Goal: Communication & Community: Answer question/provide support

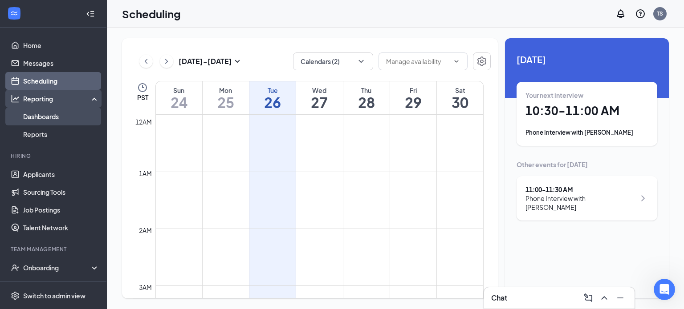
scroll to position [470, 0]
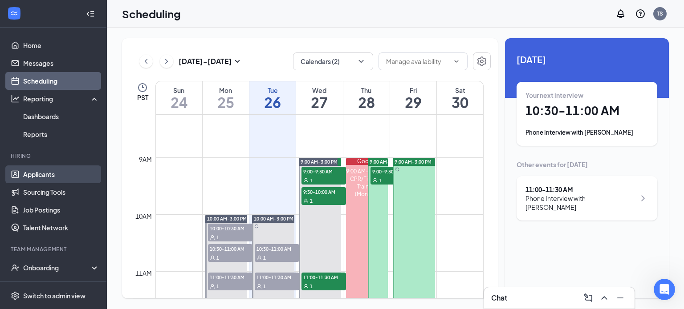
click at [49, 172] on link "Applicants" at bounding box center [61, 175] width 76 height 18
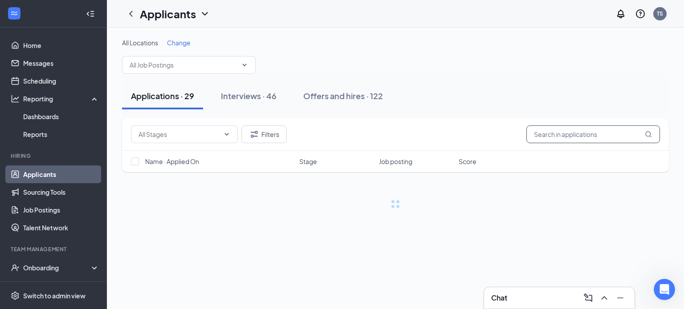
click at [568, 134] on input "text" at bounding box center [593, 135] width 134 height 18
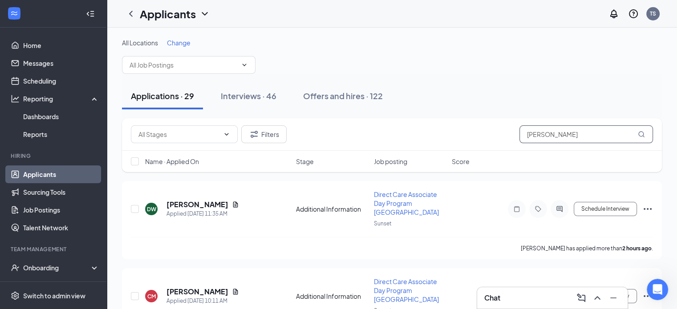
type input "[PERSON_NAME]"
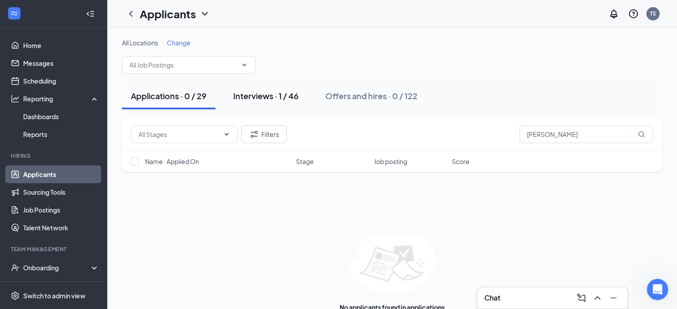
click at [272, 102] on button "Interviews · 1 / 46" at bounding box center [265, 96] width 83 height 27
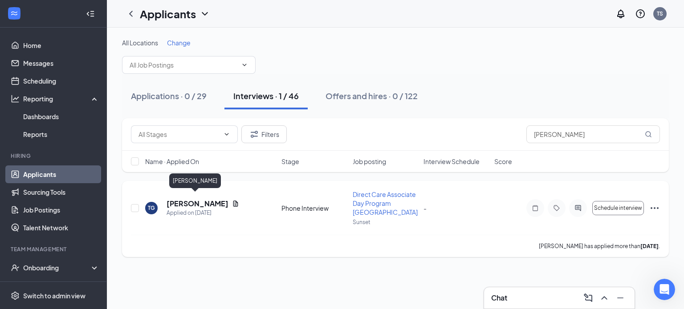
click at [191, 199] on h5 "[PERSON_NAME]" at bounding box center [198, 204] width 62 height 10
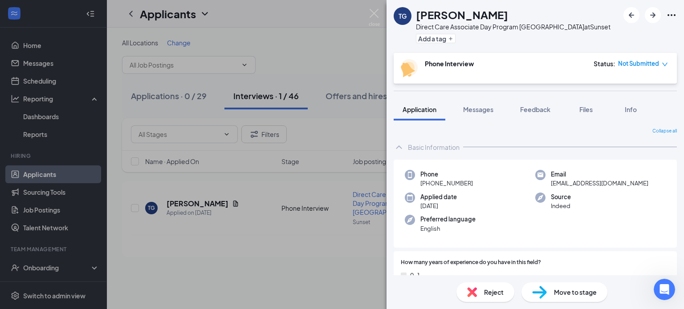
drag, startPoint x: 474, startPoint y: 182, endPoint x: 421, endPoint y: 183, distance: 53.5
click at [421, 183] on div "Phone [PHONE_NUMBER]" at bounding box center [470, 179] width 130 height 18
copy span "[PHONE_NUMBER]"
click at [379, 18] on img at bounding box center [374, 17] width 11 height 17
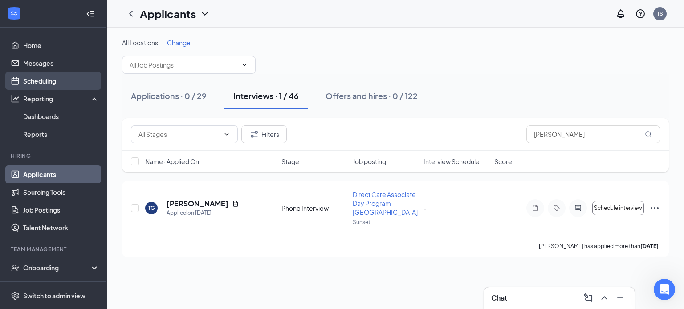
click at [48, 84] on link "Scheduling" at bounding box center [61, 81] width 76 height 18
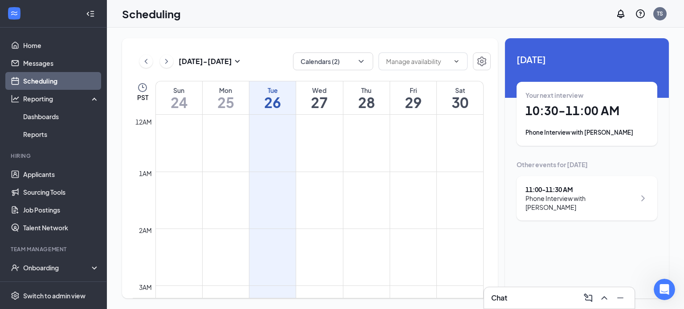
scroll to position [438, 0]
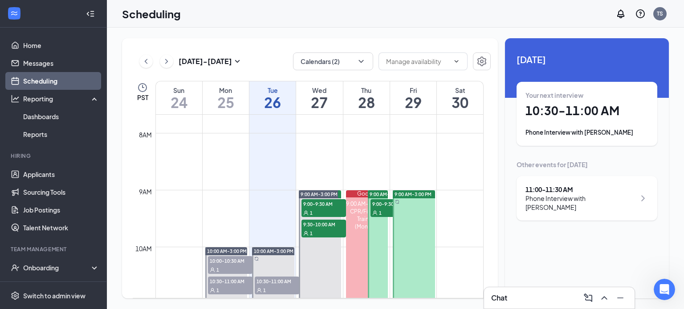
click at [514, 290] on div "Chat" at bounding box center [559, 298] width 150 height 21
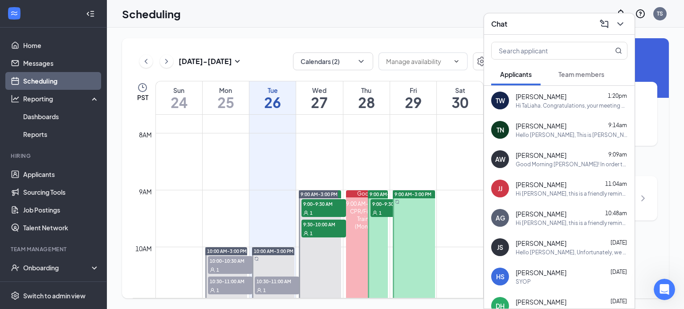
click at [584, 135] on div "Hello [PERSON_NAME], This is [PERSON_NAME], the Administrative Assistant for Re…" at bounding box center [572, 135] width 112 height 8
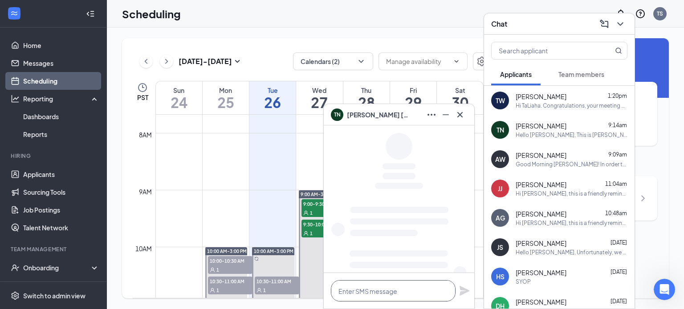
click at [392, 295] on textarea at bounding box center [393, 291] width 125 height 21
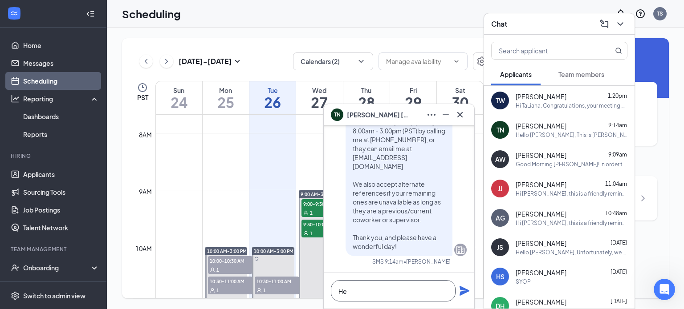
scroll to position [0, 0]
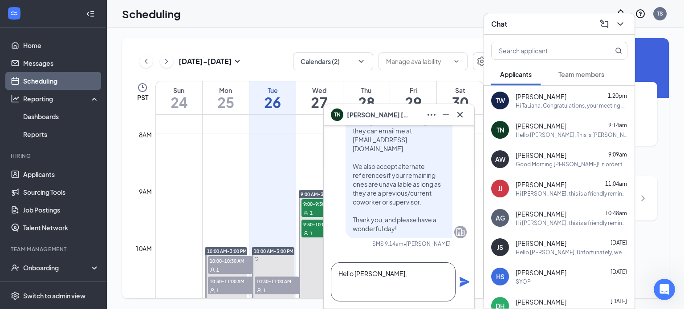
paste textarea "[PERSON_NAME]"
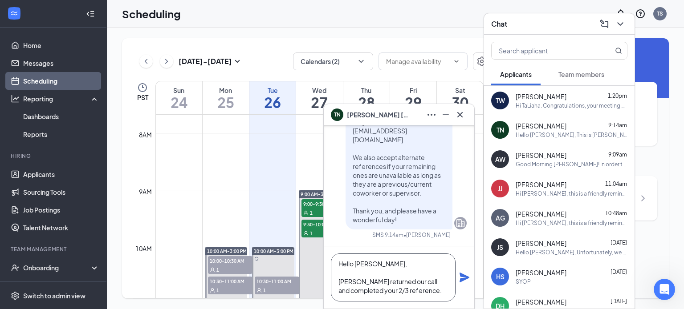
scroll to position [18, 0]
paste textarea "[PERSON_NAME]"
type textarea "Hello [PERSON_NAME], [PERSON_NAME] returned our call and completed your 2/3 ref…"
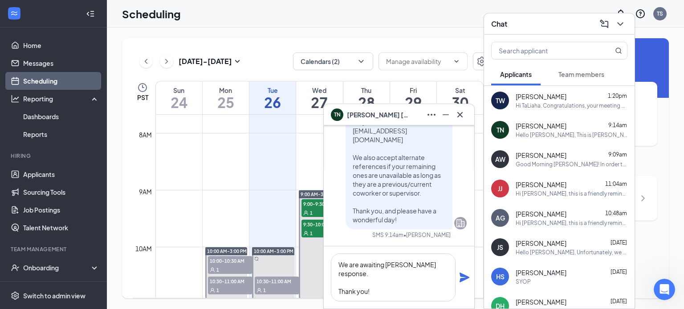
click at [466, 278] on icon "Plane" at bounding box center [464, 278] width 10 height 10
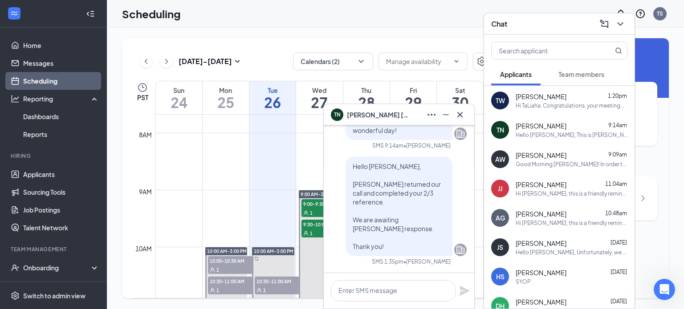
scroll to position [0, 0]
click at [467, 110] on div at bounding box center [460, 115] width 14 height 14
click at [621, 20] on icon "ChevronDown" at bounding box center [620, 24] width 11 height 11
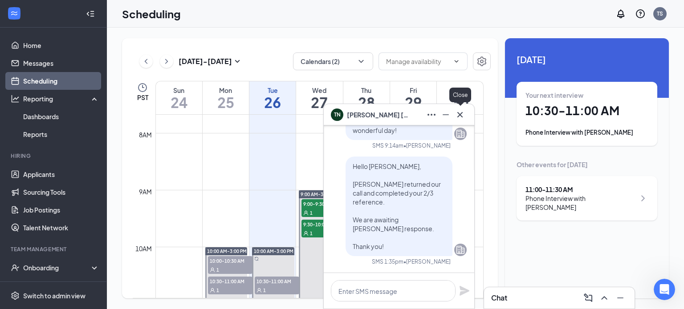
click at [462, 118] on icon "Cross" at bounding box center [460, 115] width 11 height 11
